Goal: Contribute content: Add original content to the website for others to see

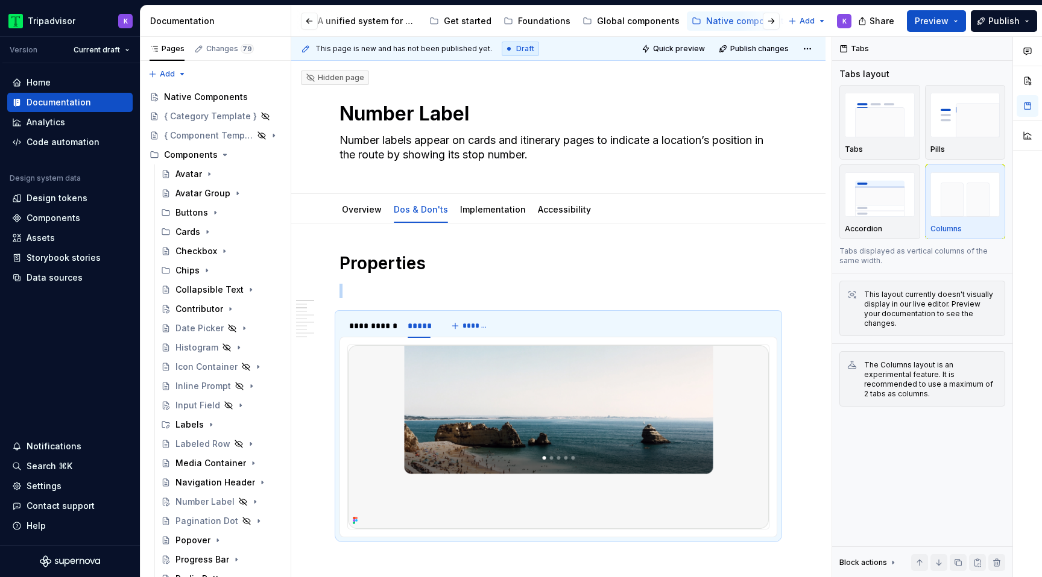
scroll to position [148, 0]
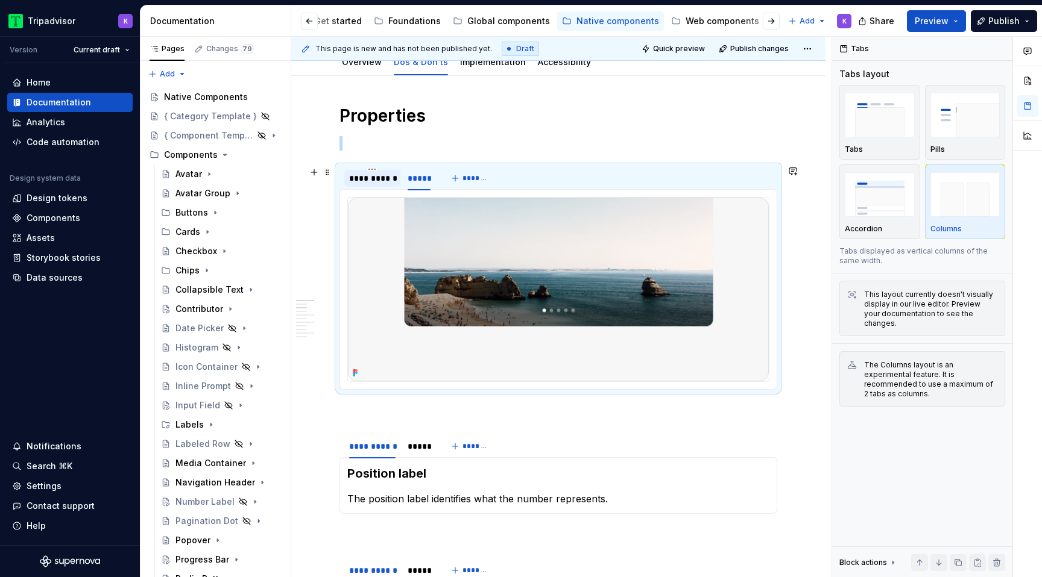
click at [372, 186] on div "**********" at bounding box center [372, 178] width 56 height 17
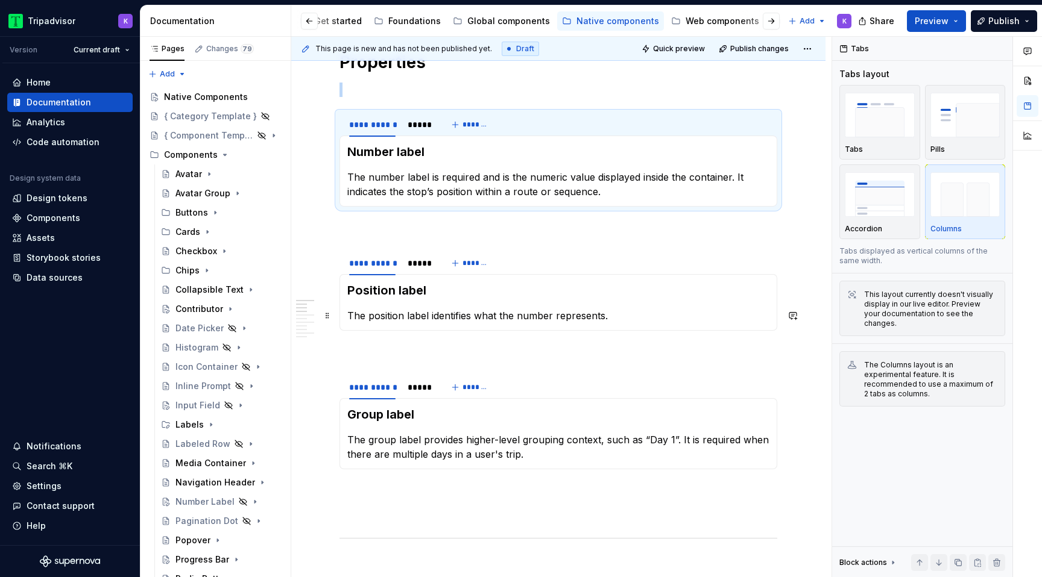
scroll to position [208, 0]
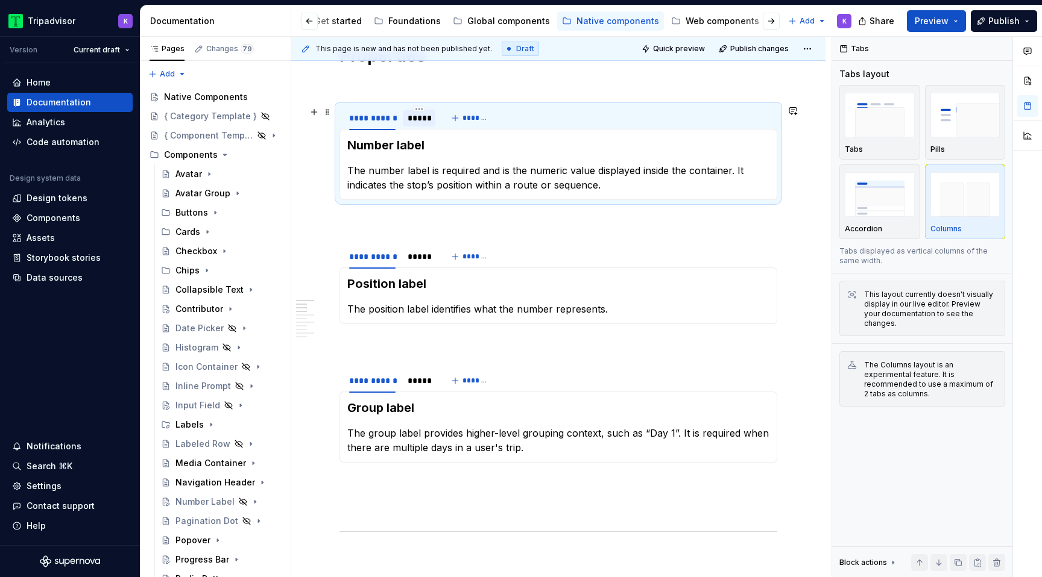
click at [418, 116] on div "*****" at bounding box center [418, 118] width 23 height 12
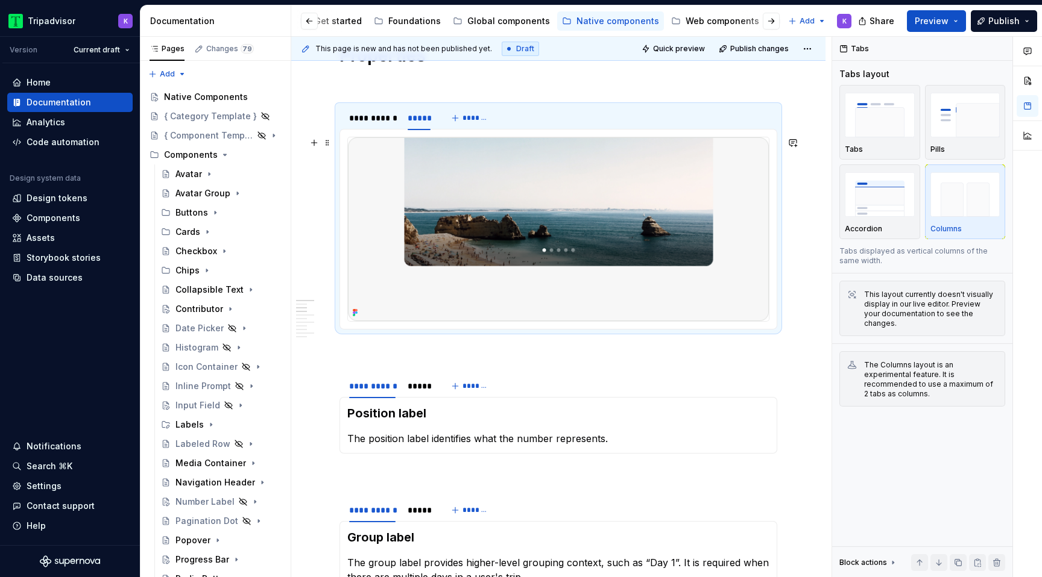
click at [504, 239] on img at bounding box center [558, 229] width 421 height 184
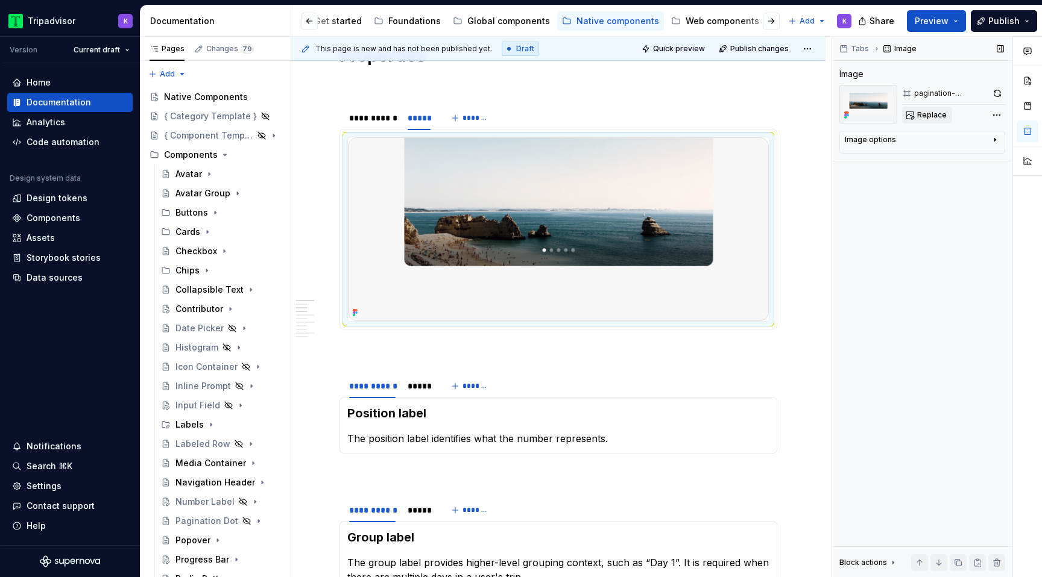
click at [918, 112] on span "Replace" at bounding box center [932, 115] width 30 height 10
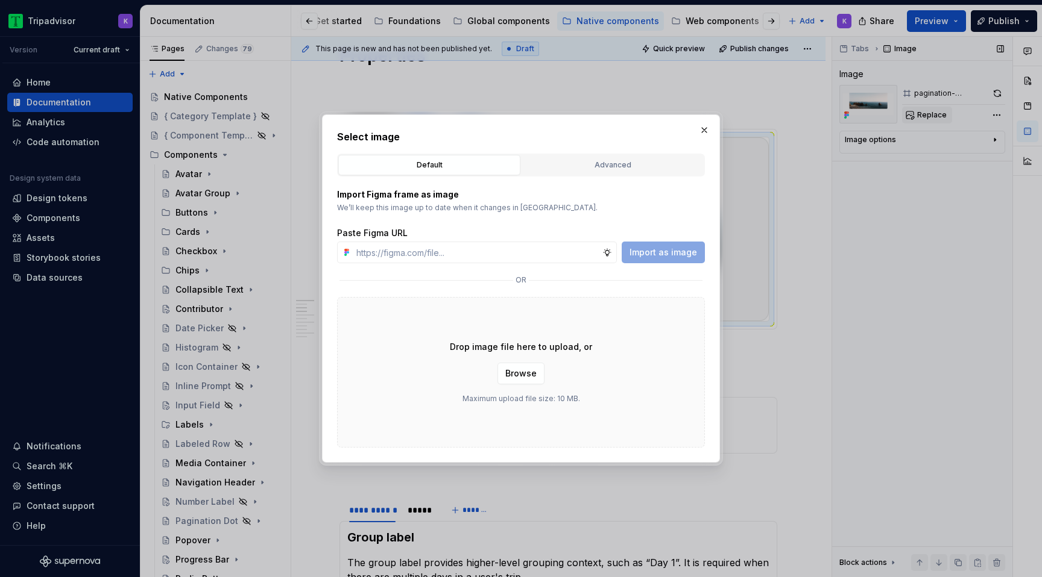
type textarea "*"
type input "[URL][DOMAIN_NAME]"
type textarea "*"
type input "[URL][DOMAIN_NAME]"
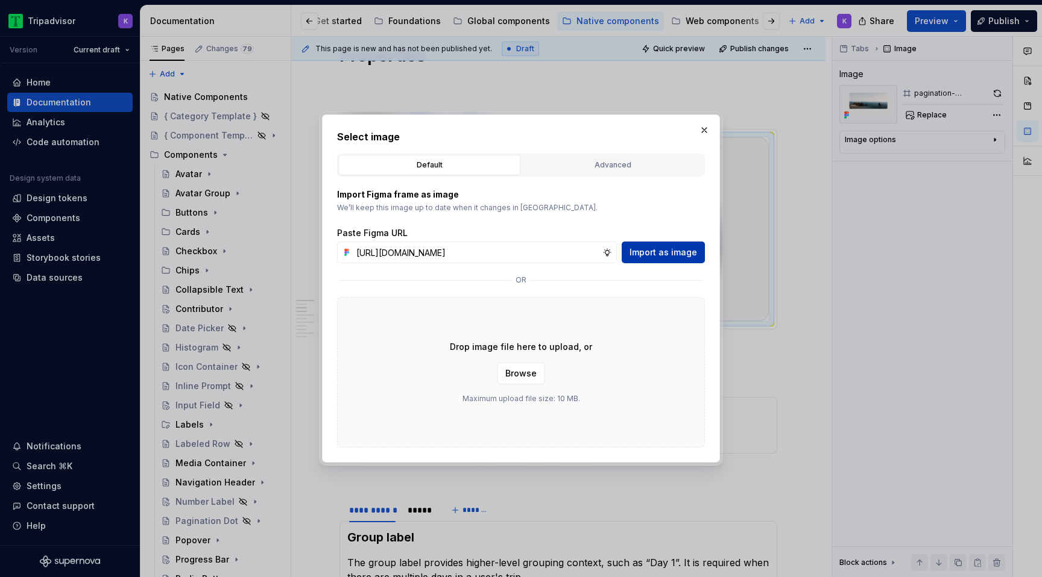
click at [675, 246] on button "Import as image" at bounding box center [662, 253] width 83 height 22
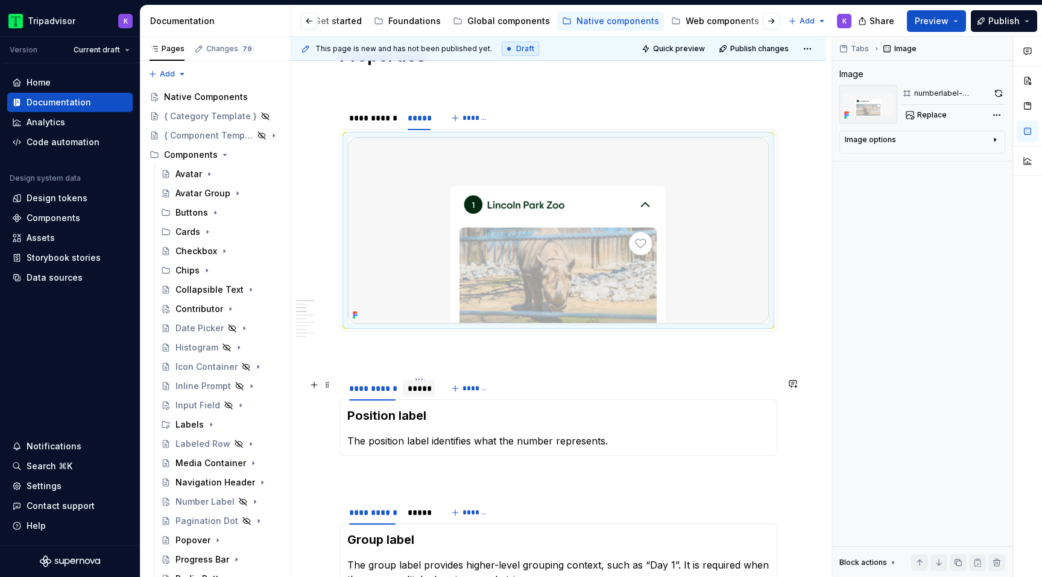
click at [420, 392] on div "*****" at bounding box center [418, 389] width 23 height 12
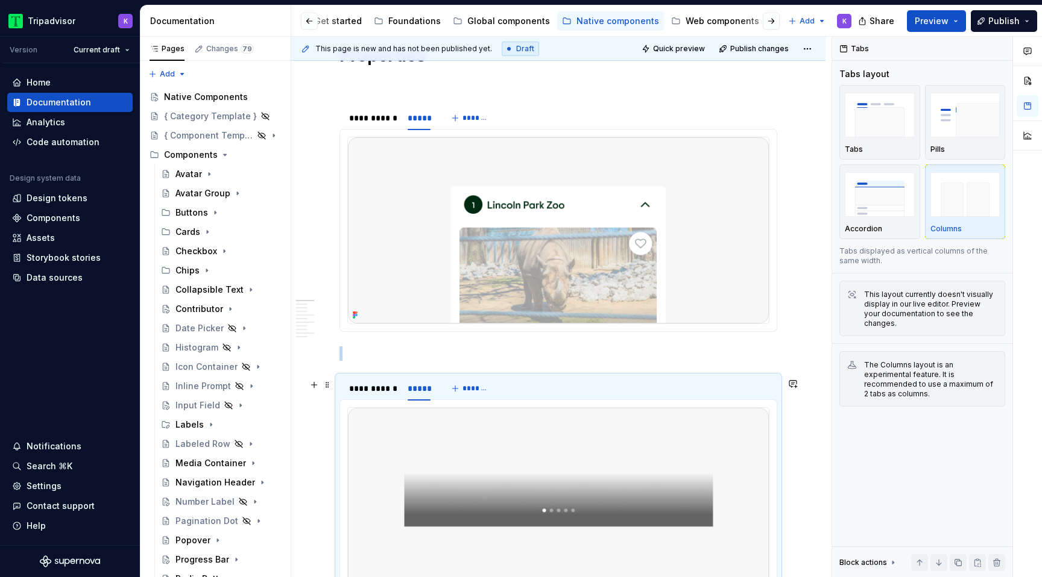
scroll to position [380, 0]
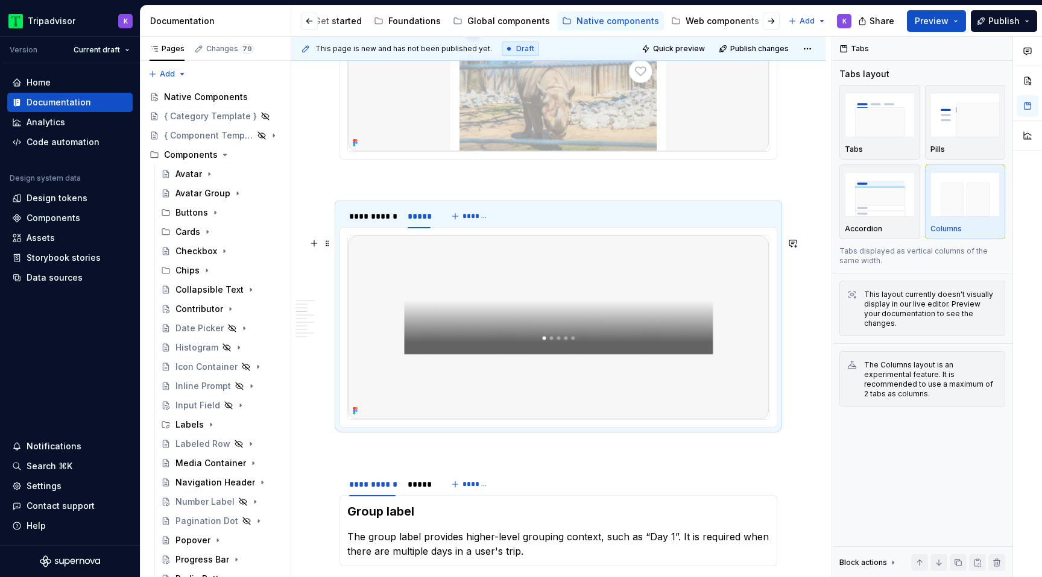
click at [520, 328] on img at bounding box center [558, 328] width 421 height 184
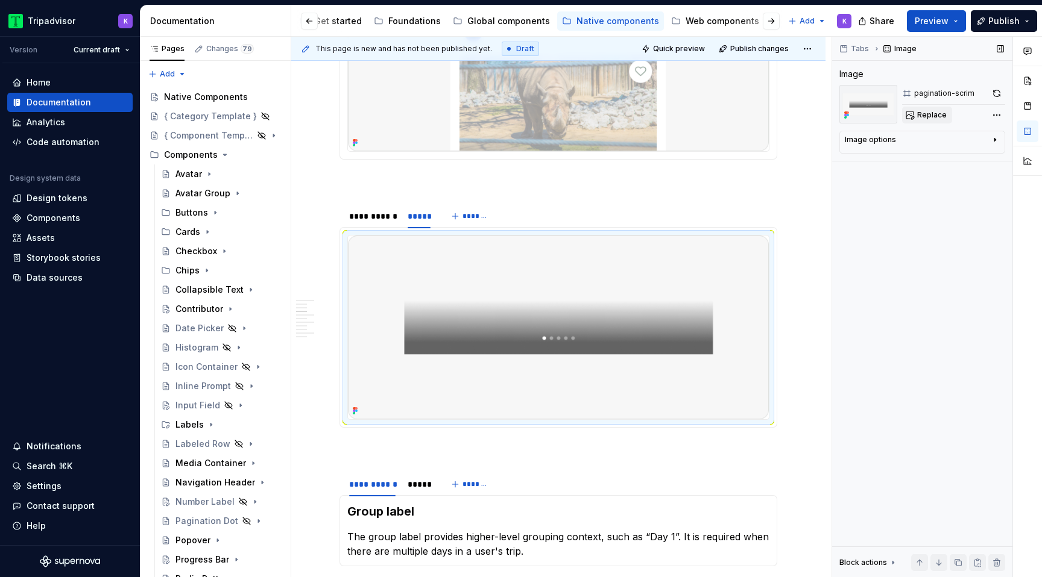
click at [919, 118] on span "Replace" at bounding box center [932, 115] width 30 height 10
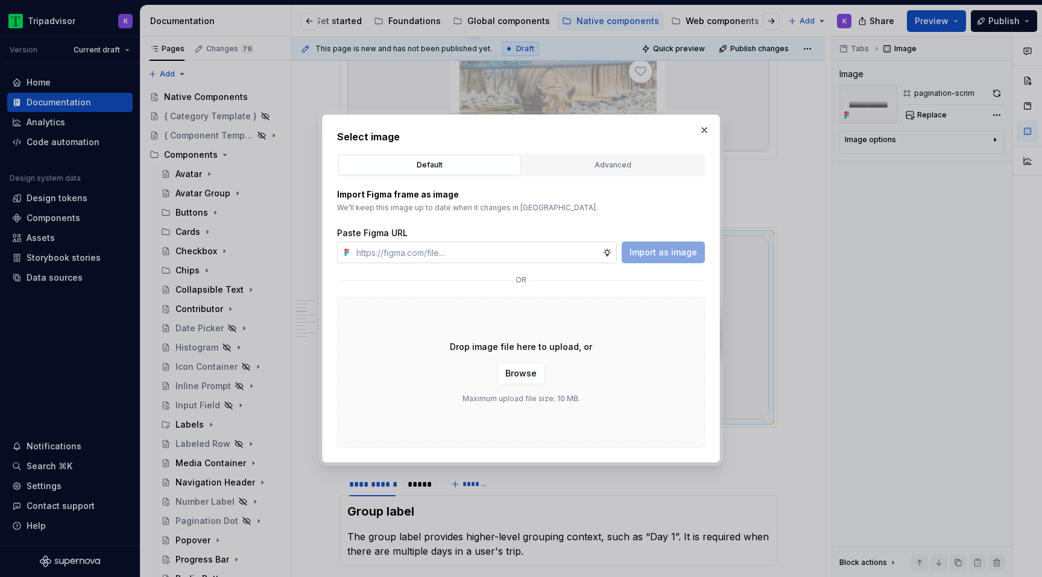
type textarea "*"
type input "[URL][DOMAIN_NAME]"
click at [679, 250] on span "Import as image" at bounding box center [663, 253] width 68 height 12
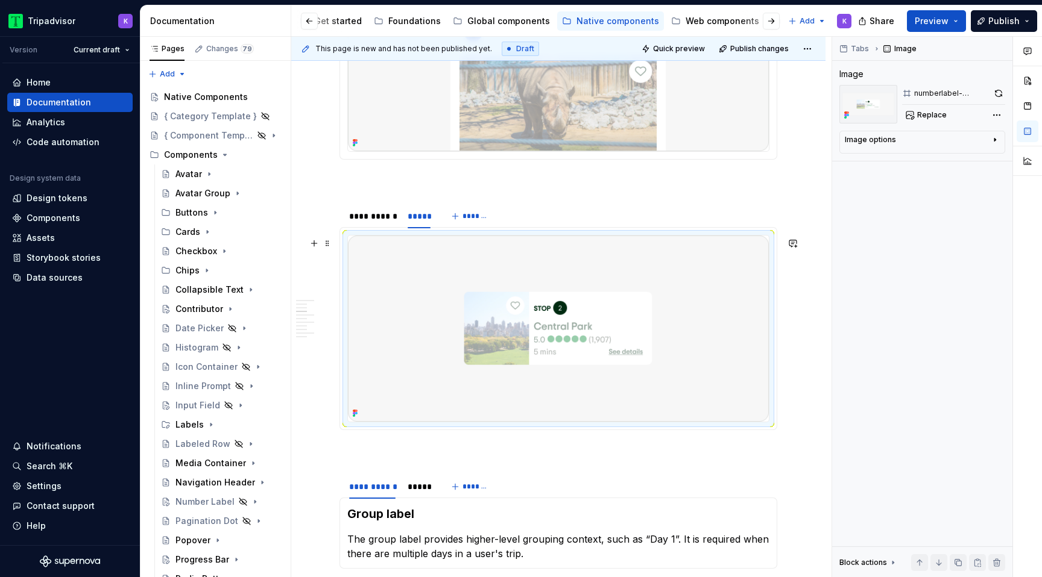
click at [482, 348] on img at bounding box center [558, 329] width 421 height 186
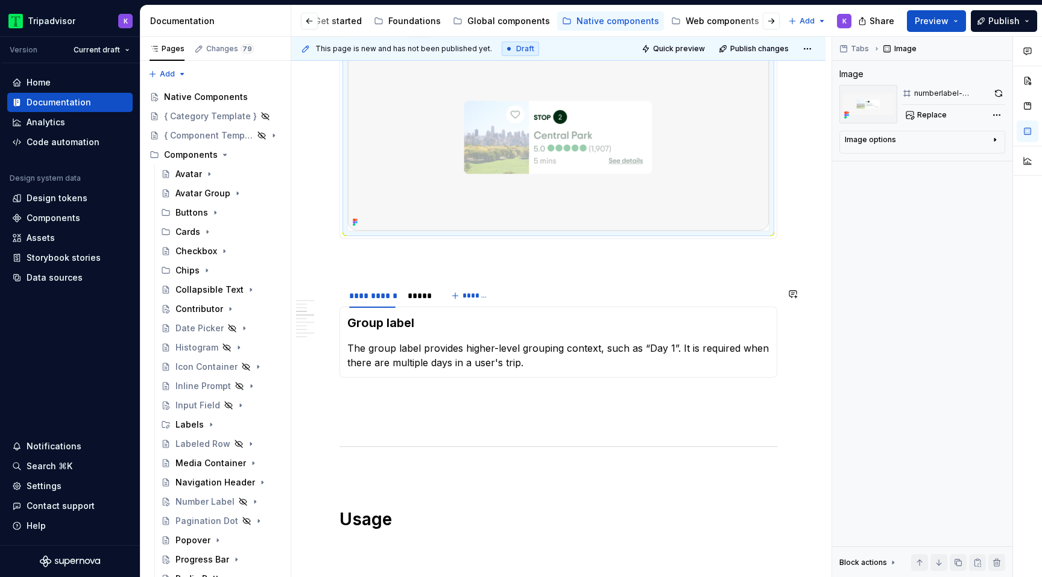
click at [415, 315] on div "Group label The group label provides higher-level grouping context, such as “Da…" at bounding box center [558, 342] width 438 height 71
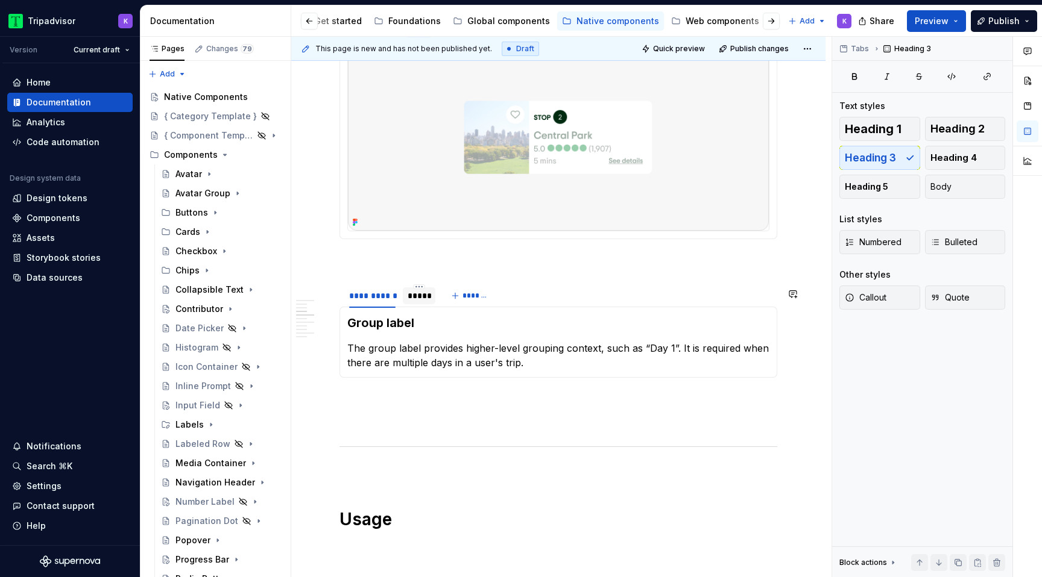
click at [415, 306] on div "*****" at bounding box center [419, 295] width 33 height 19
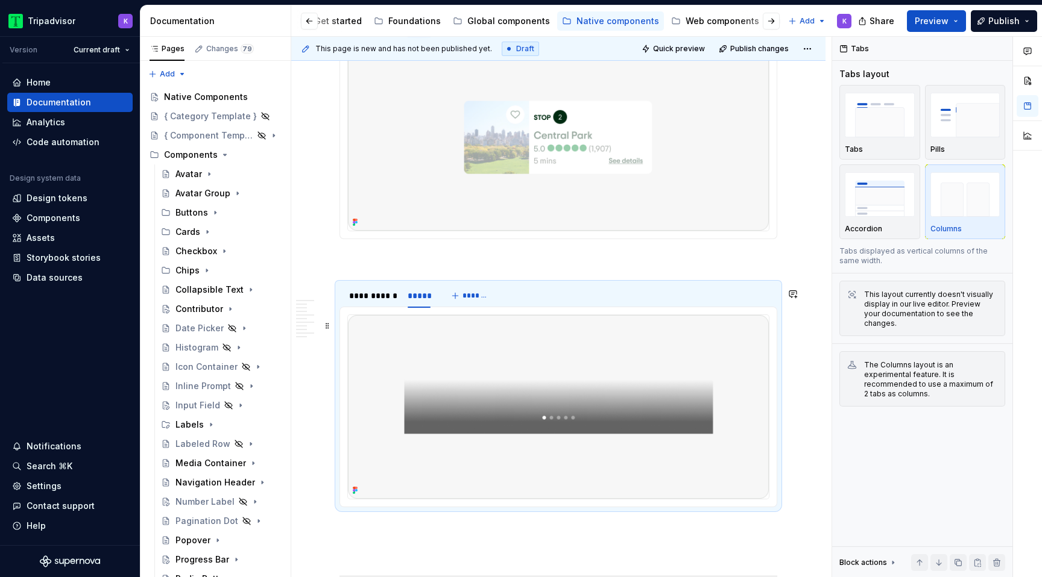
click at [481, 377] on img at bounding box center [558, 407] width 421 height 184
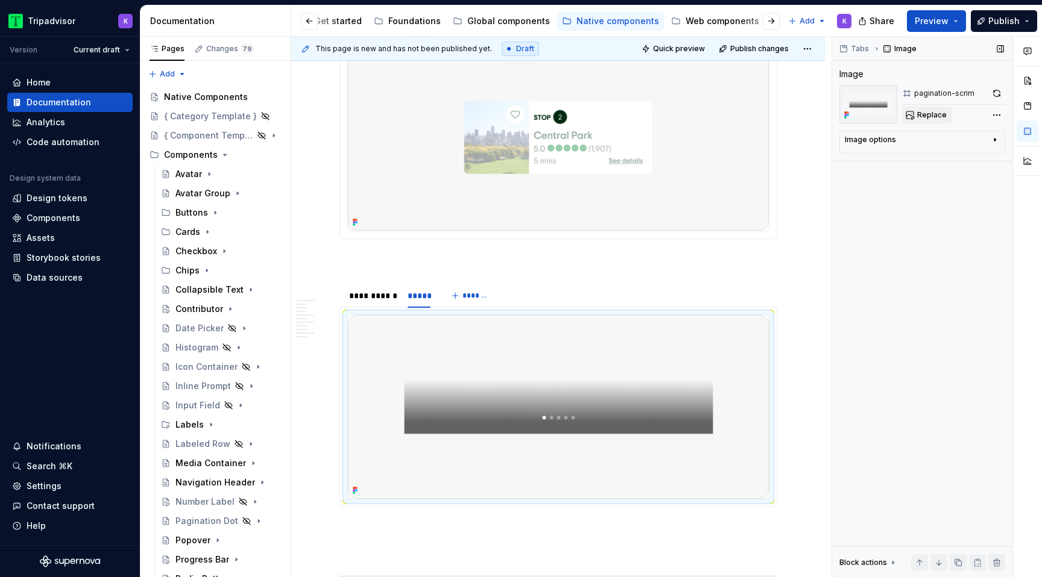
click at [931, 121] on button "Replace" at bounding box center [927, 115] width 50 height 17
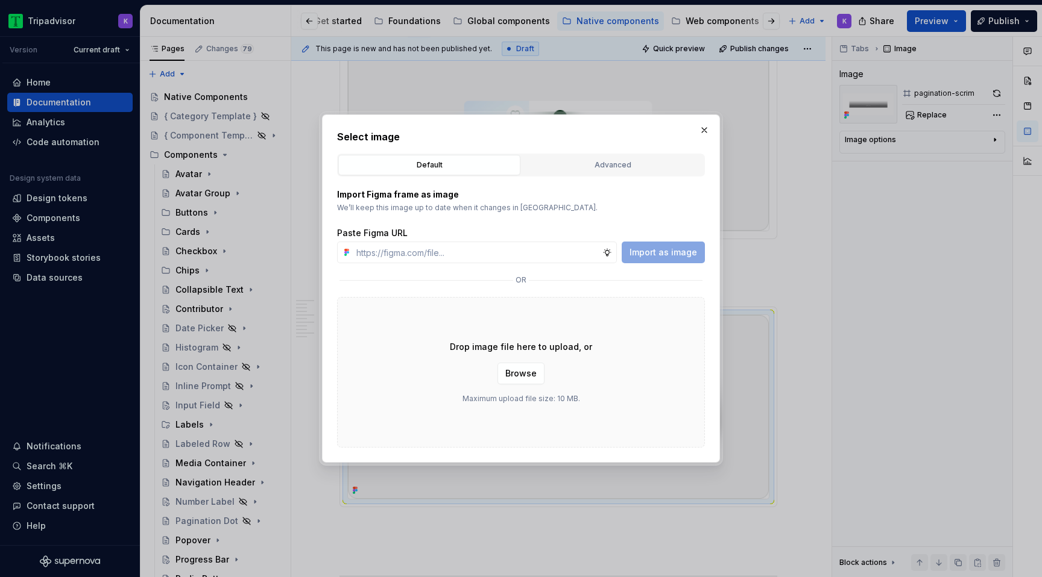
type textarea "*"
type input "[URL][DOMAIN_NAME]"
type textarea "*"
type input "[URL][DOMAIN_NAME]"
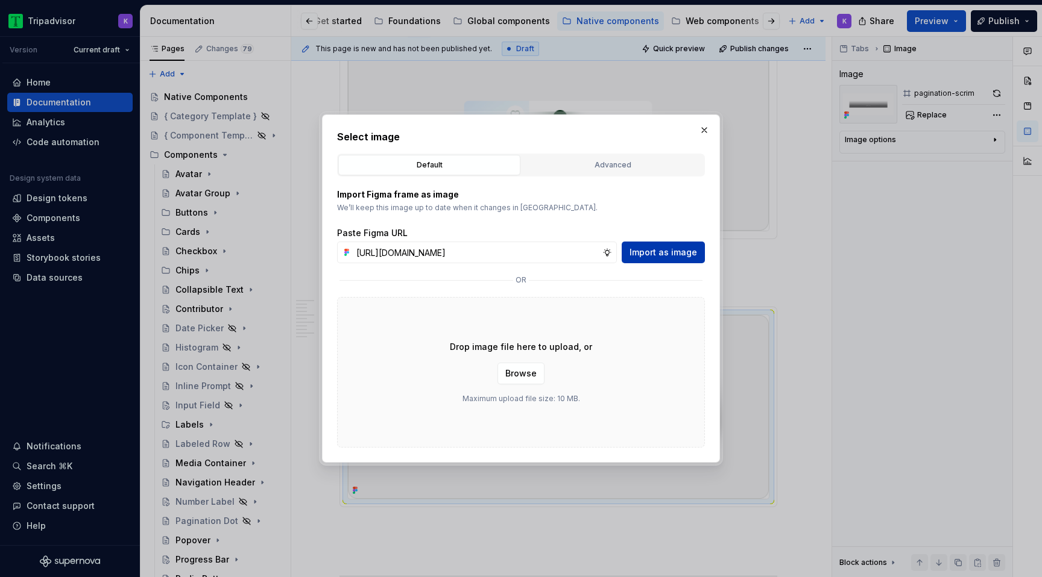
click at [665, 254] on span "Import as image" at bounding box center [663, 253] width 68 height 12
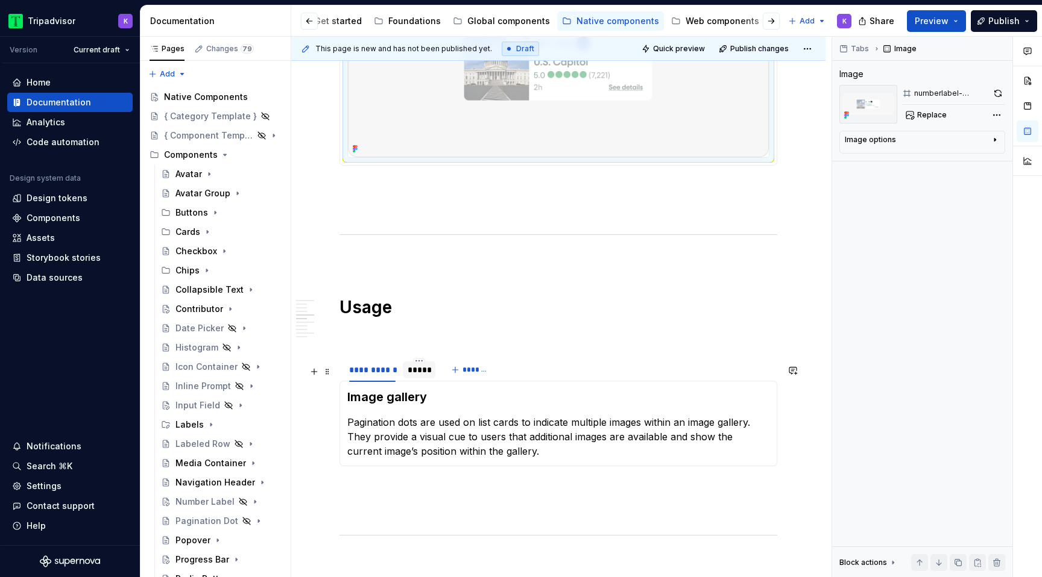
scroll to position [952, 0]
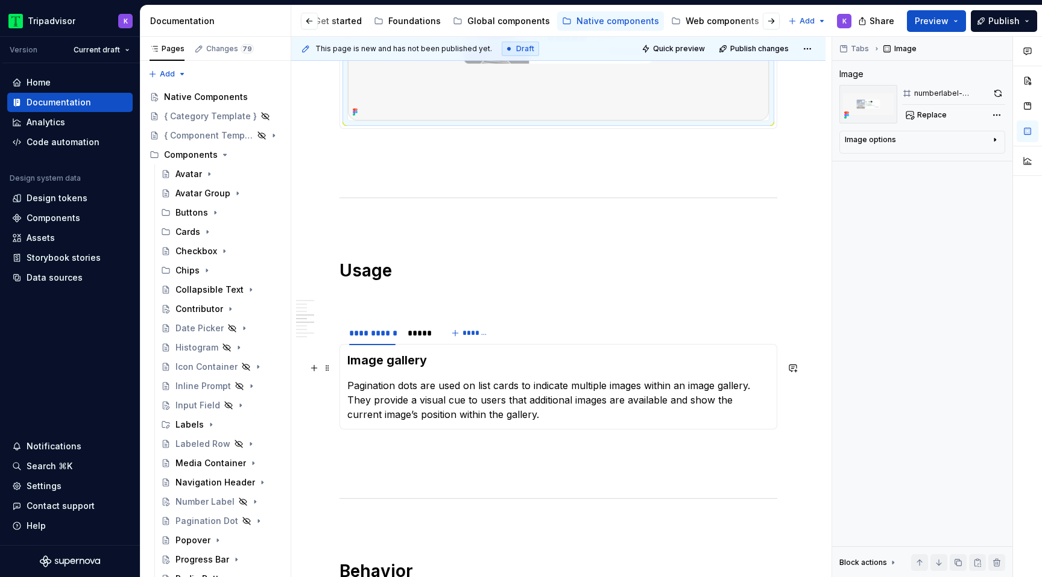
type textarea "*"
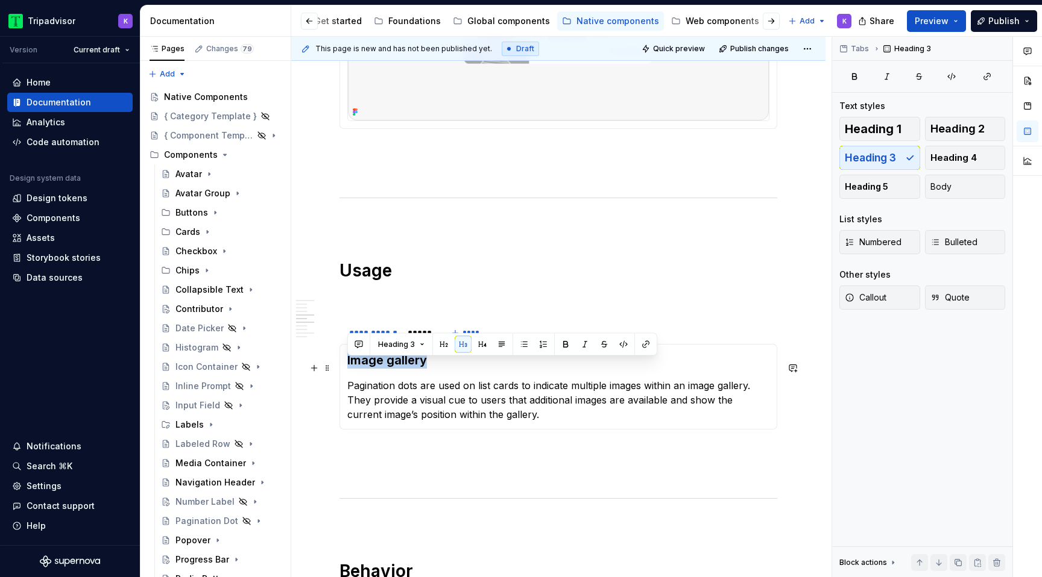
drag, startPoint x: 436, startPoint y: 374, endPoint x: 345, endPoint y: 374, distance: 91.0
click at [345, 374] on div "Image gallery Pagination dots are used on list cards to indicate multiple image…" at bounding box center [558, 387] width 438 height 86
drag, startPoint x: 429, startPoint y: 376, endPoint x: 353, endPoint y: 373, distance: 75.4
click at [353, 369] on h3 "Image gallery" at bounding box center [558, 360] width 422 height 17
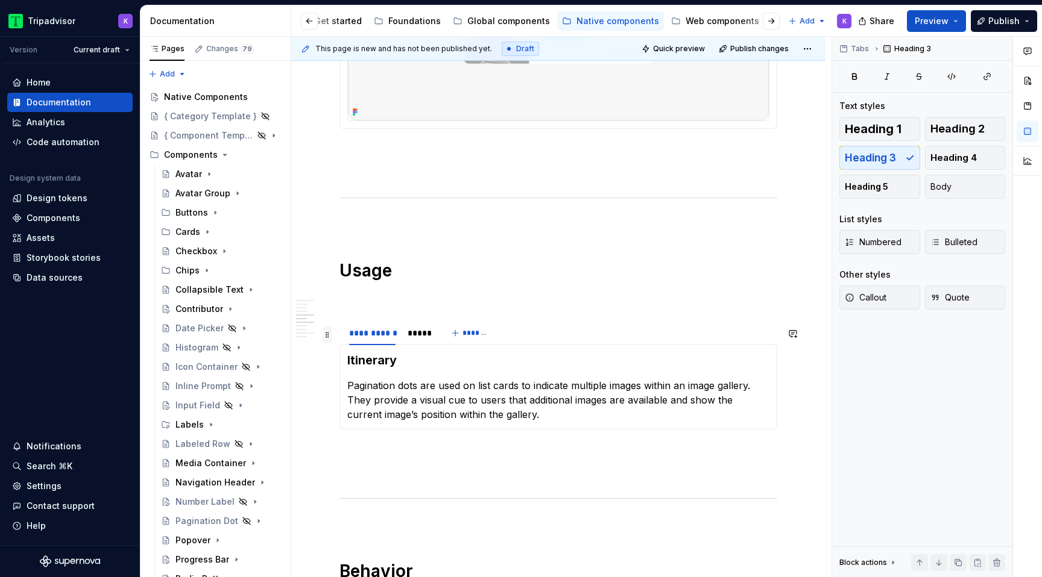
click at [328, 335] on span at bounding box center [327, 335] width 10 height 17
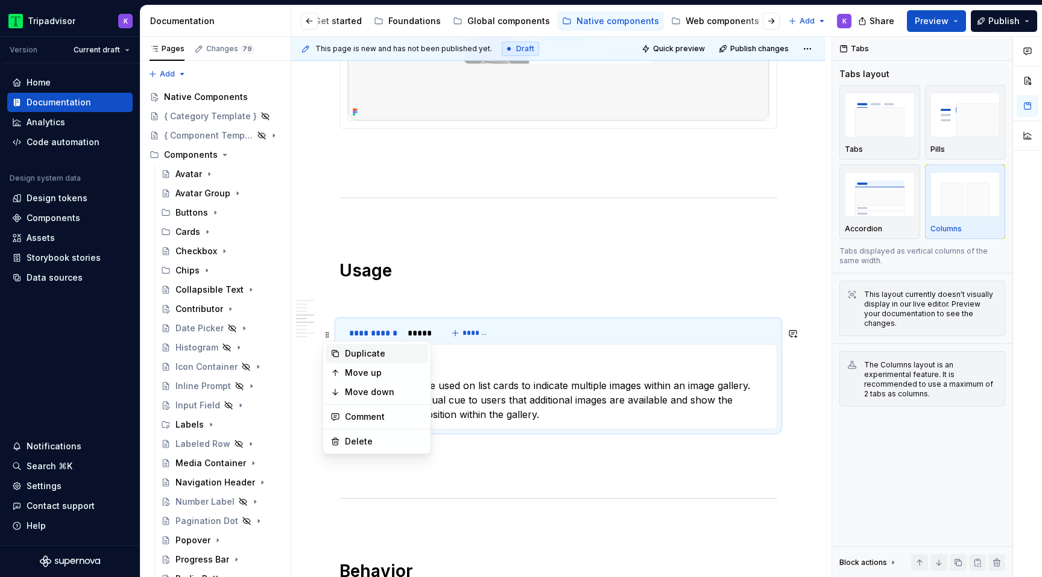
click at [361, 350] on div "Duplicate" at bounding box center [384, 354] width 78 height 12
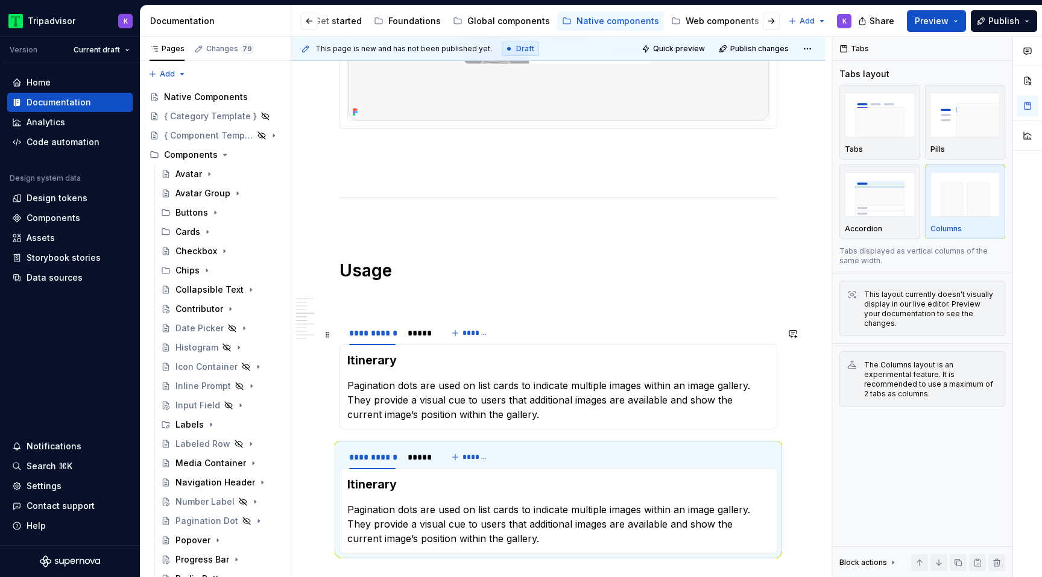
scroll to position [1060, 0]
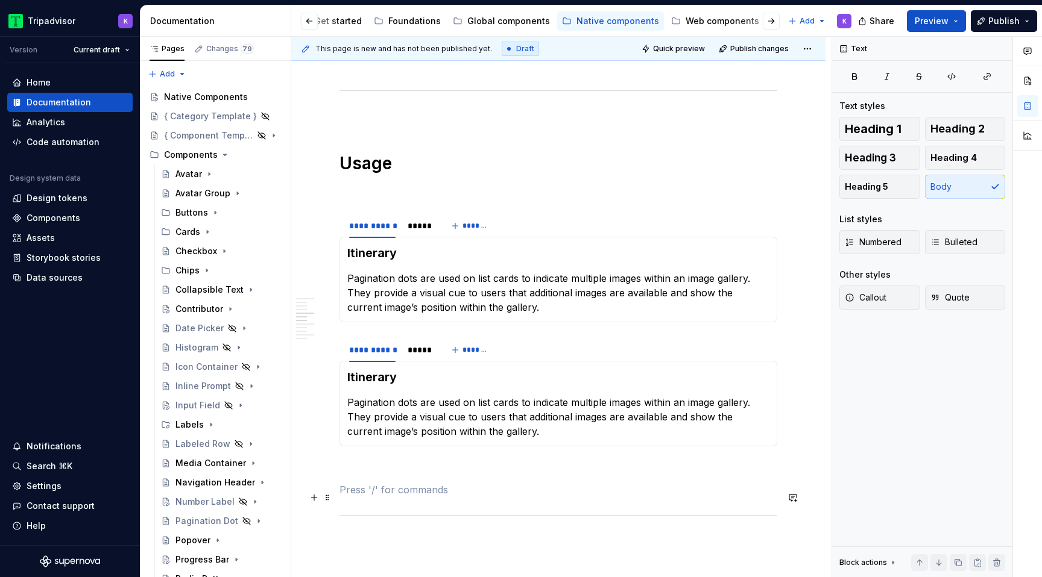
click at [391, 494] on p at bounding box center [558, 490] width 438 height 14
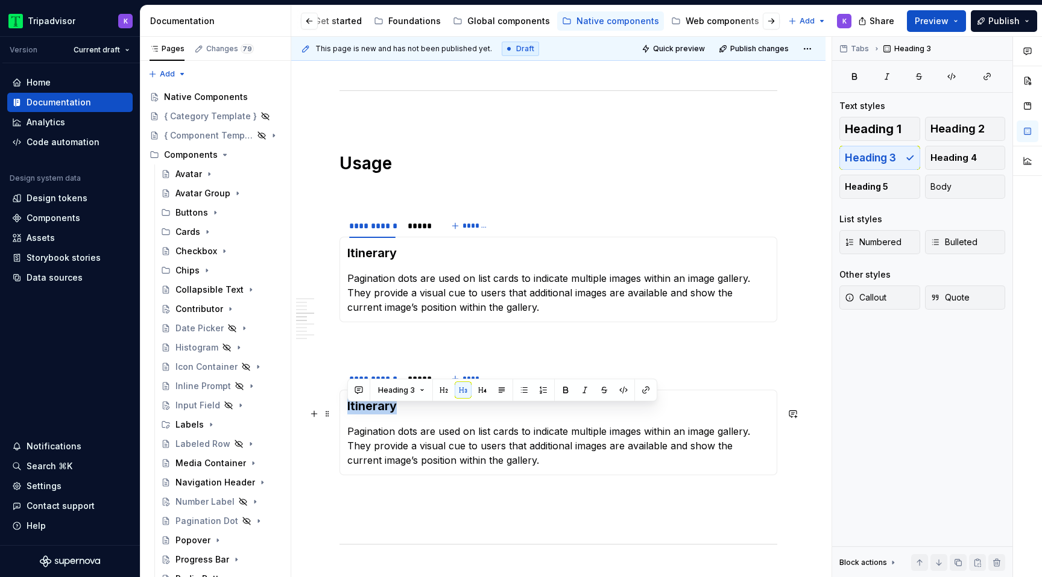
drag, startPoint x: 396, startPoint y: 422, endPoint x: 341, endPoint y: 422, distance: 54.8
click at [341, 422] on div "Itinerary Pagination dots are used on list cards to indicate multiple images wi…" at bounding box center [558, 433] width 438 height 86
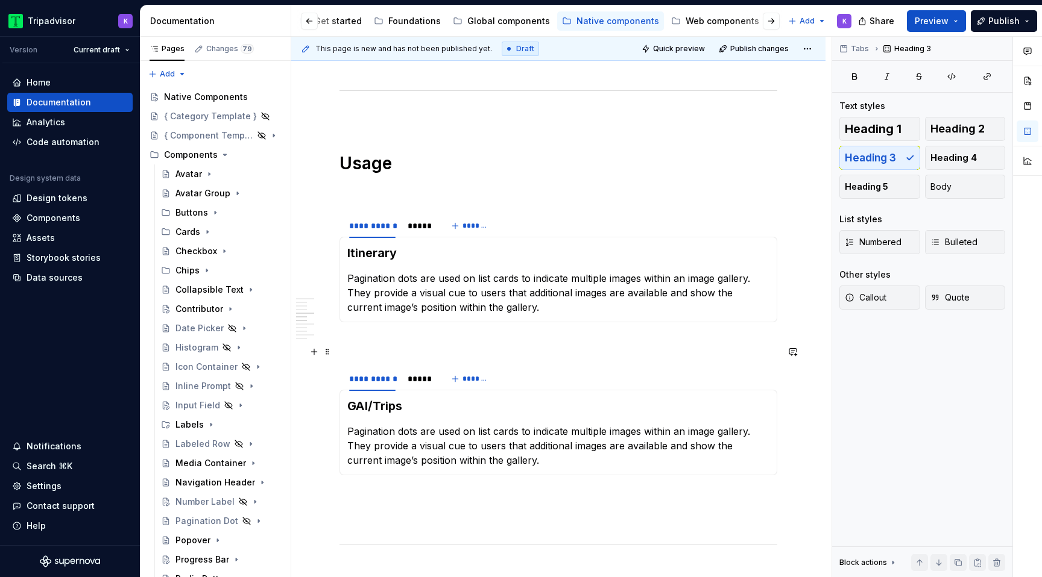
click at [494, 351] on p at bounding box center [558, 344] width 438 height 14
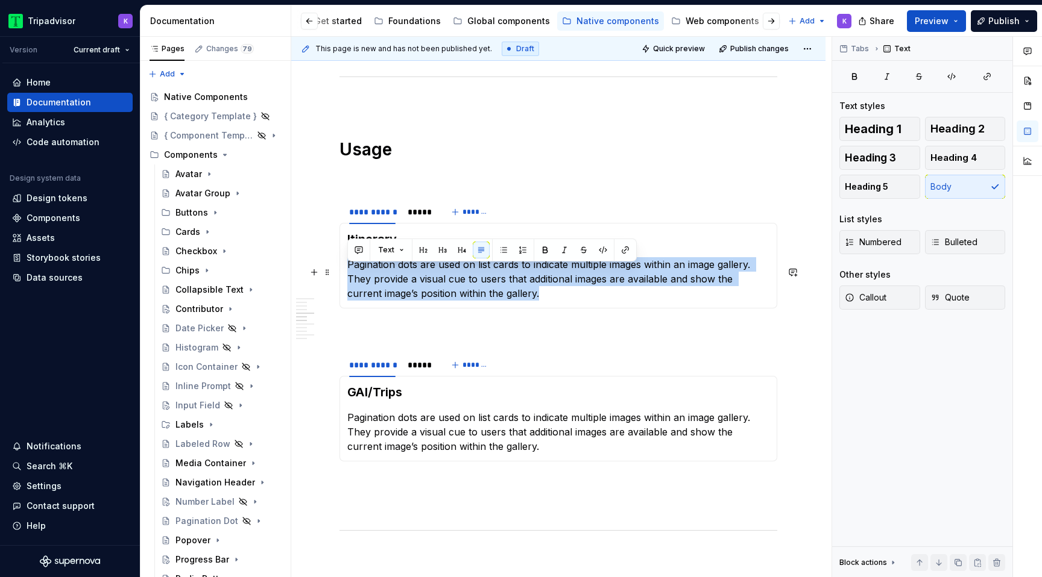
drag, startPoint x: 508, startPoint y: 301, endPoint x: 344, endPoint y: 275, distance: 165.4
click at [344, 275] on div "Itinerary Pagination dots are used on list cards to indicate multiple images wi…" at bounding box center [558, 266] width 438 height 86
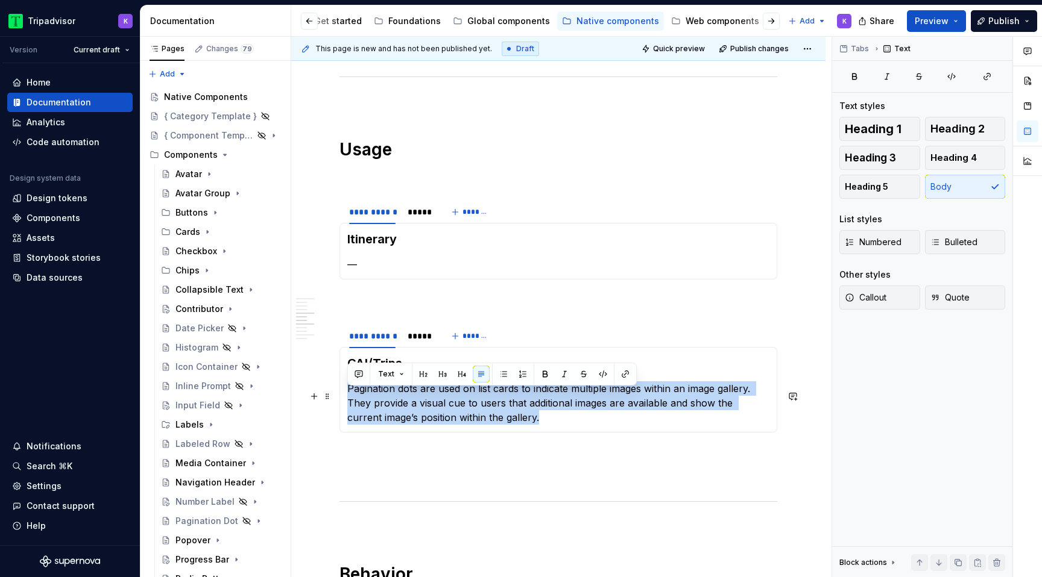
drag, startPoint x: 525, startPoint y: 427, endPoint x: 342, endPoint y: 400, distance: 184.6
click at [342, 400] on div "GAI/Trips Pagination dots are used on list cards to indicate multiple images wi…" at bounding box center [558, 390] width 438 height 86
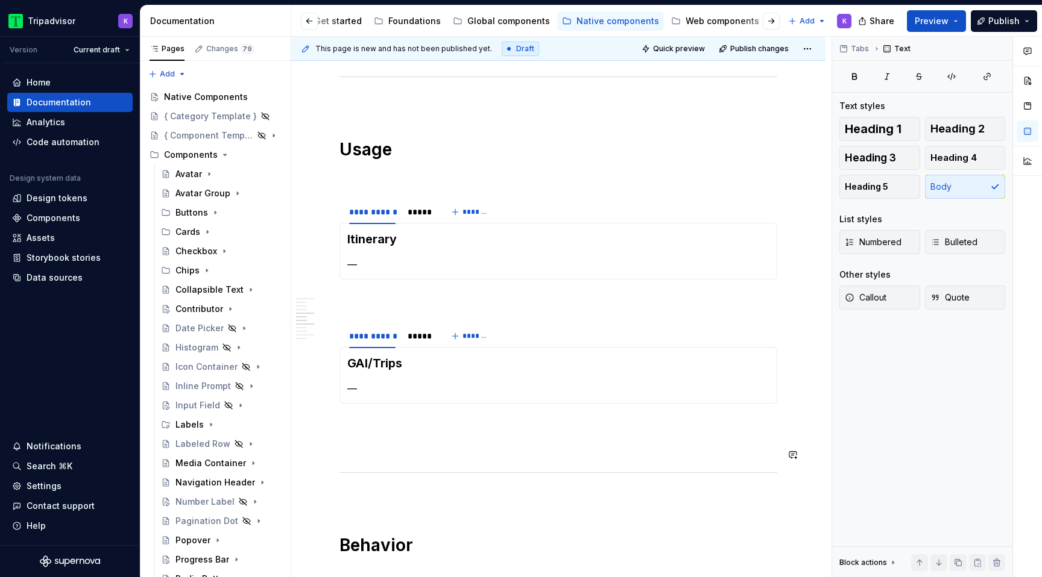
click at [426, 473] on div "**********" at bounding box center [558, 258] width 438 height 2158
click at [426, 428] on p at bounding box center [558, 425] width 438 height 14
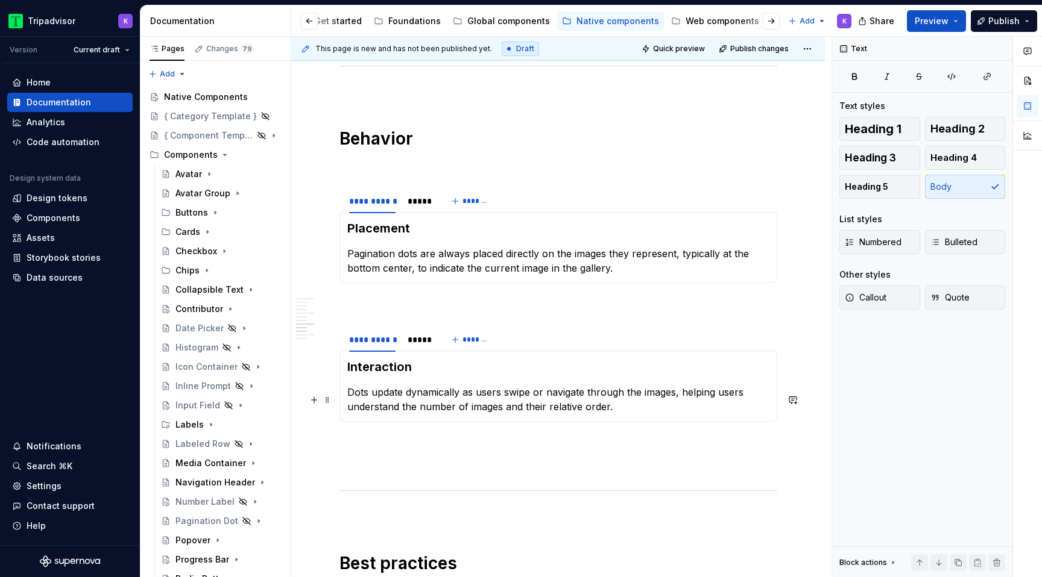
scroll to position [1500, 0]
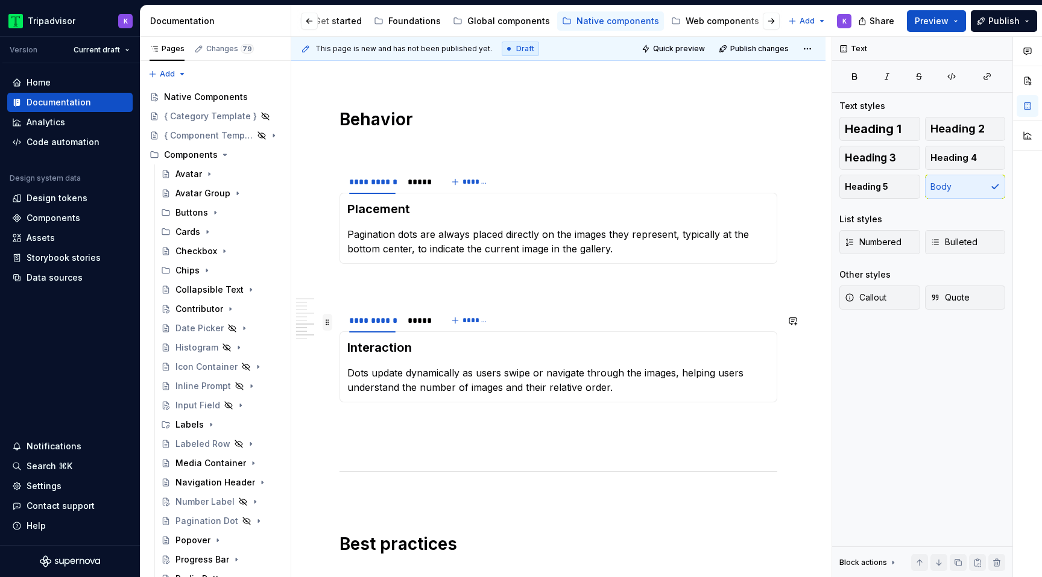
click at [330, 327] on span at bounding box center [327, 322] width 10 height 17
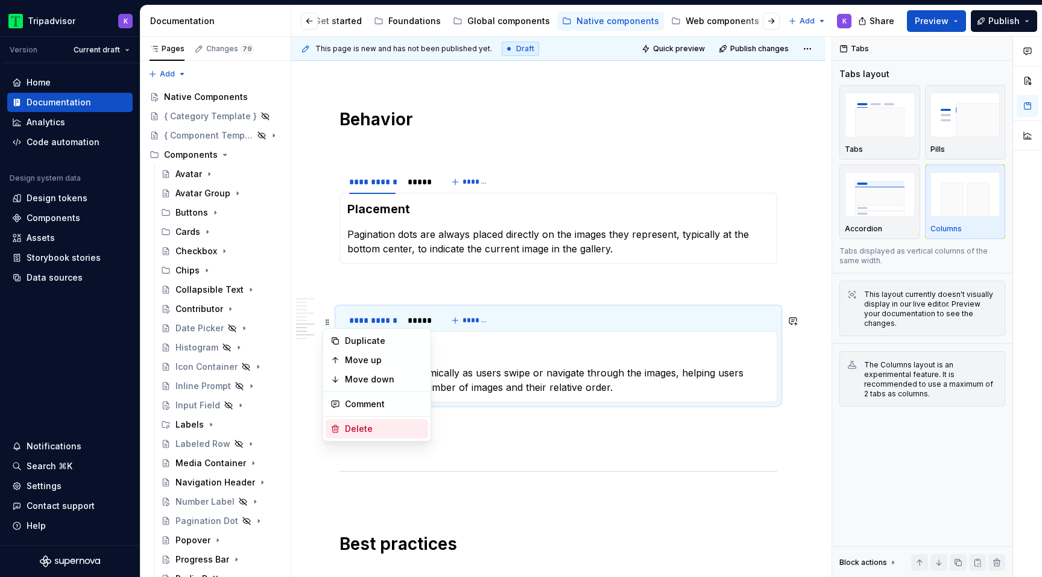
click at [375, 426] on div "Delete" at bounding box center [384, 429] width 78 height 12
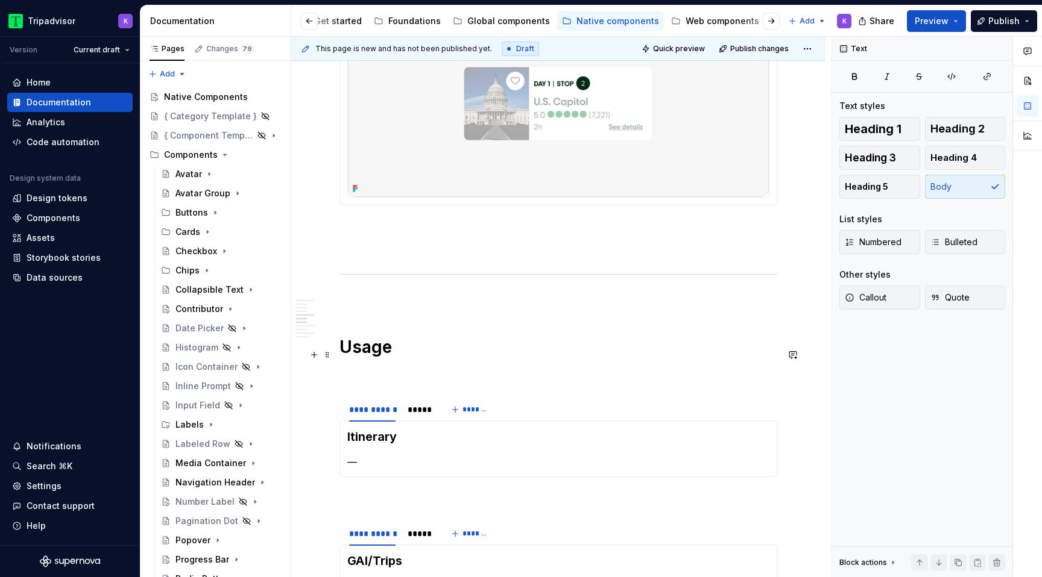
scroll to position [1051, 0]
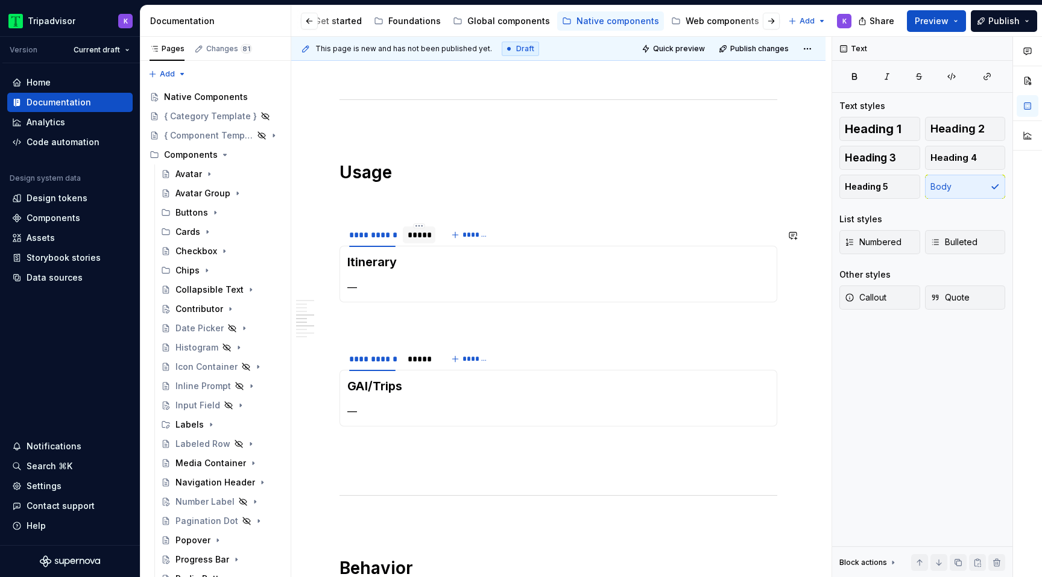
type textarea "*"
